Goal: Transaction & Acquisition: Purchase product/service

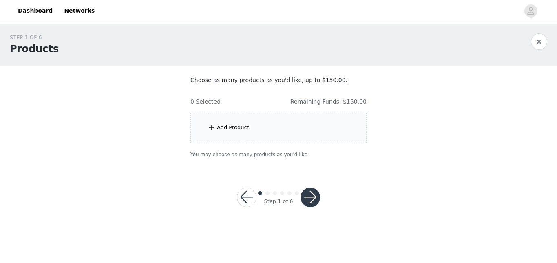
click at [249, 136] on div "Add Product" at bounding box center [278, 127] width 176 height 31
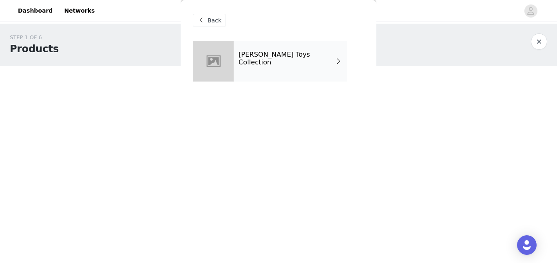
click at [286, 64] on div "[PERSON_NAME] Toys Collection" at bounding box center [290, 61] width 113 height 41
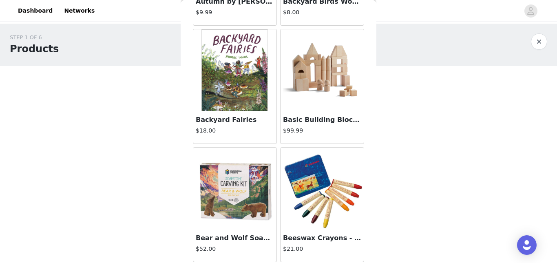
scroll to position [984, 0]
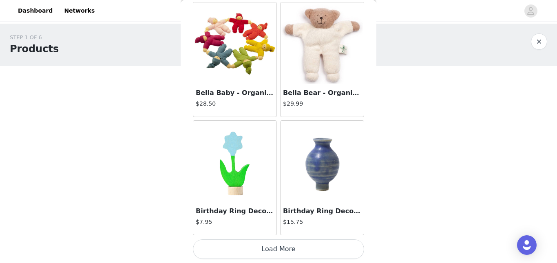
click at [322, 253] on button "Load More" at bounding box center [278, 249] width 171 height 20
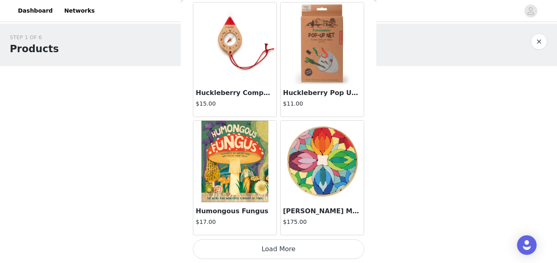
click at [323, 243] on button "Load More" at bounding box center [278, 249] width 171 height 20
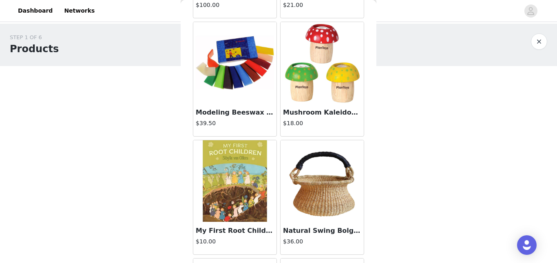
scroll to position [3348, 0]
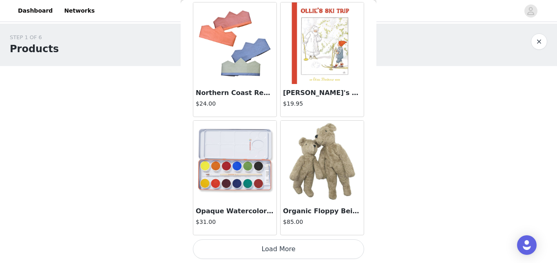
click at [317, 236] on div "Organic Floppy Beige Teddy Bear $85.00" at bounding box center [321, 178] width 87 height 118
click at [317, 245] on button "Load More" at bounding box center [278, 249] width 171 height 20
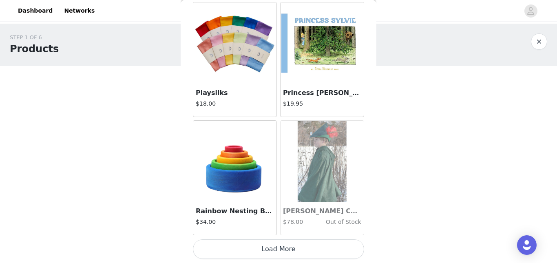
click at [342, 251] on button "Load More" at bounding box center [278, 249] width 171 height 20
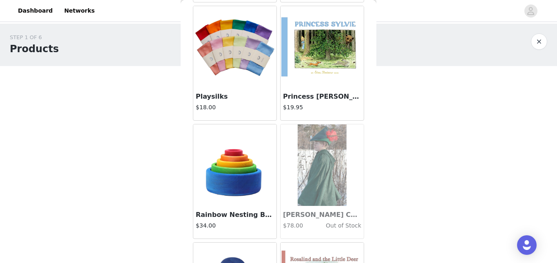
scroll to position [4530, 0]
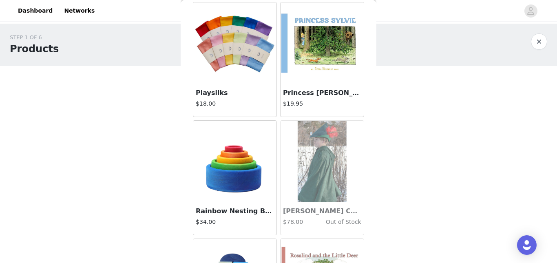
click at [376, 255] on body "Dashboard Networks STEP 1 OF 6 Products Choose as many products as you'd like, …" at bounding box center [278, 131] width 557 height 263
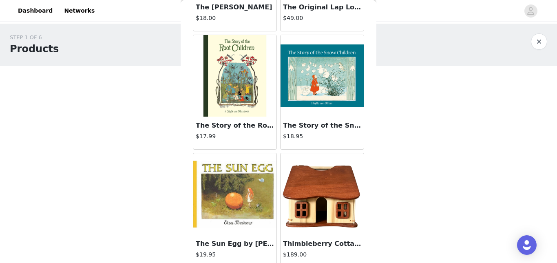
scroll to position [5712, 0]
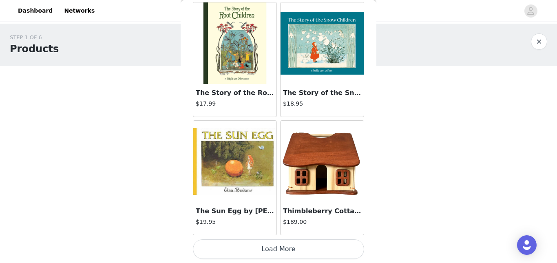
click at [341, 247] on button "Load More" at bounding box center [278, 249] width 171 height 20
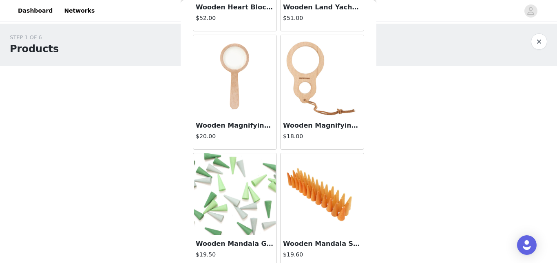
scroll to position [6894, 0]
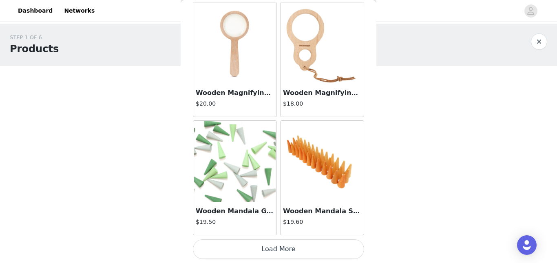
click at [341, 248] on button "Load More" at bounding box center [278, 249] width 171 height 20
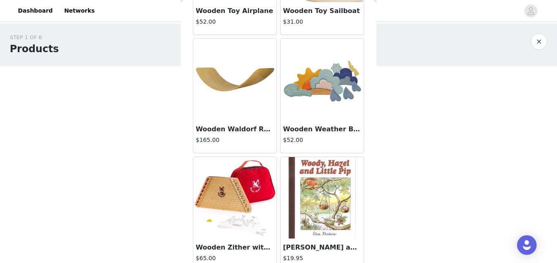
scroll to position [7814, 0]
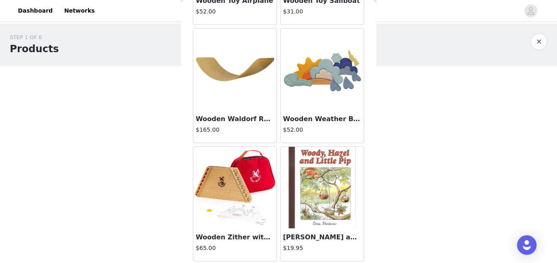
drag, startPoint x: 404, startPoint y: 261, endPoint x: 406, endPoint y: 252, distance: 9.1
click at [406, 252] on body "Dashboard Networks STEP 1 OF 6 Products Choose as many products as you'd like, …" at bounding box center [278, 131] width 557 height 263
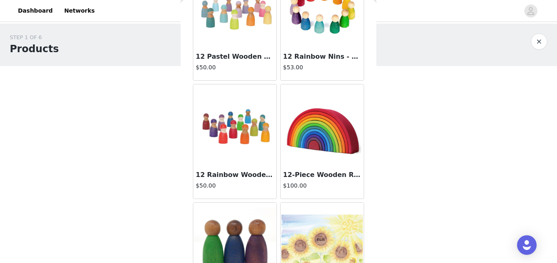
scroll to position [0, 0]
